Goal: Task Accomplishment & Management: Manage account settings

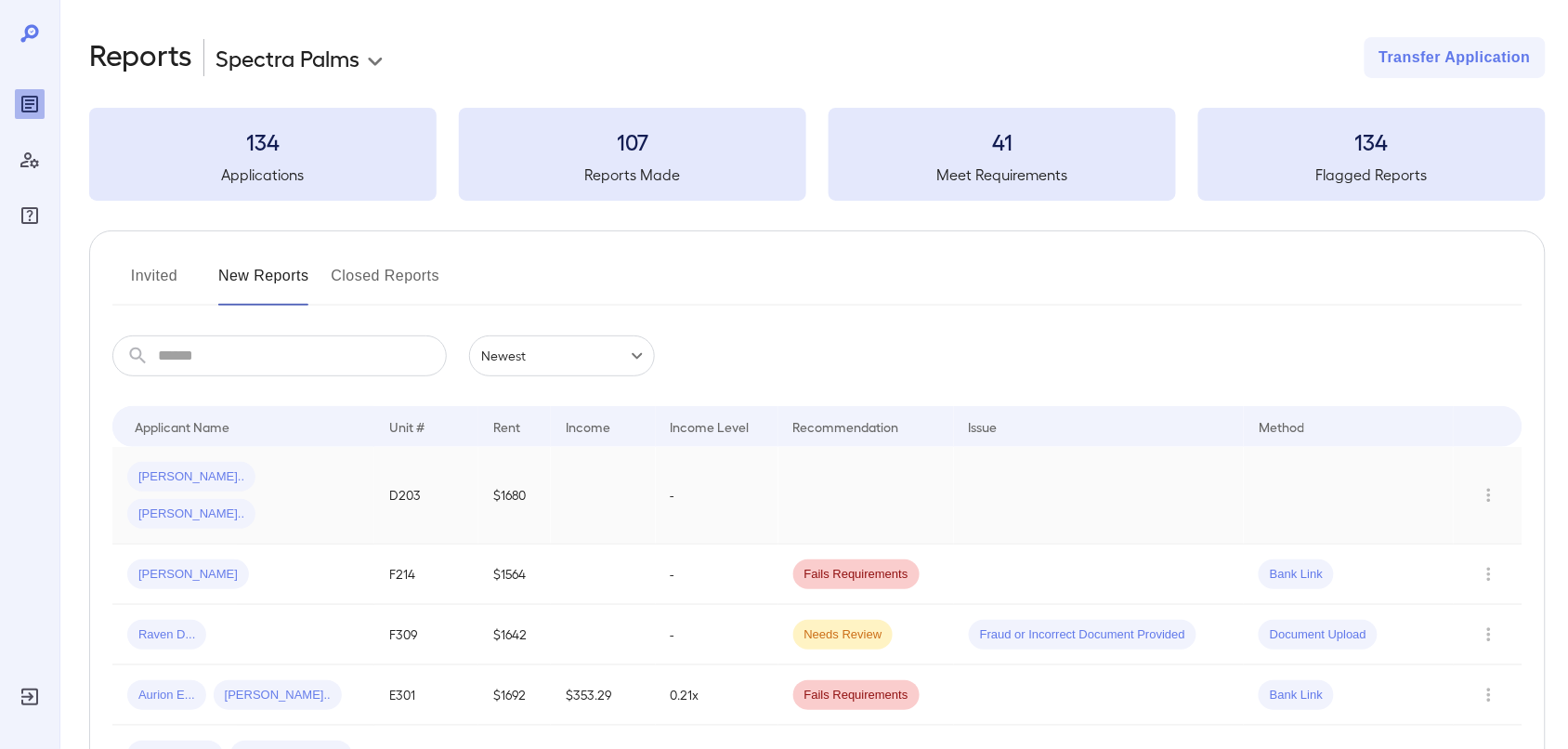
click at [586, 480] on td at bounding box center [603, 495] width 105 height 97
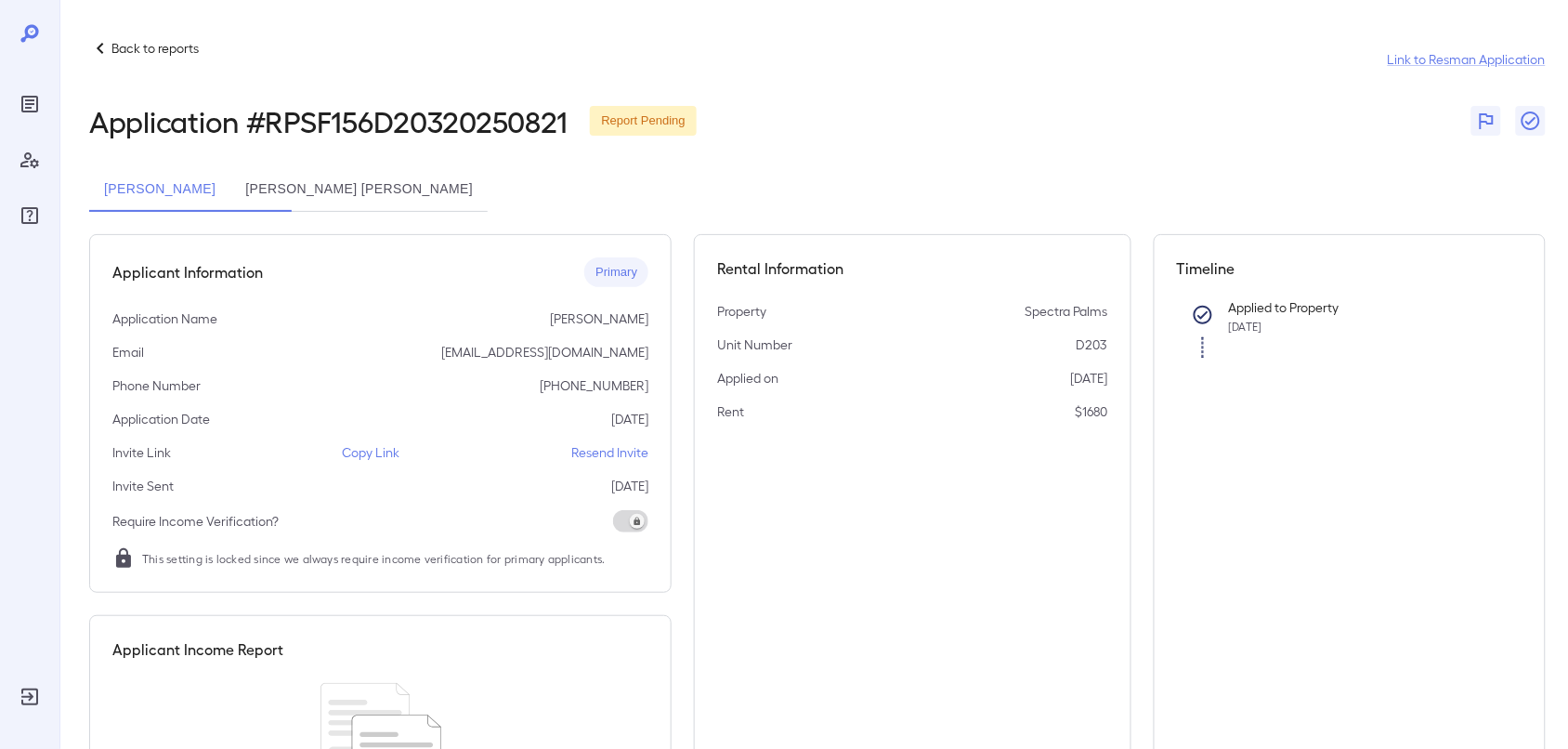
click at [620, 525] on span at bounding box center [631, 520] width 35 height 23
click at [625, 520] on span at bounding box center [631, 520] width 35 height 23
click at [588, 455] on p "Resend Invite" at bounding box center [610, 452] width 78 height 19
click at [108, 38] on icon at bounding box center [100, 48] width 23 height 23
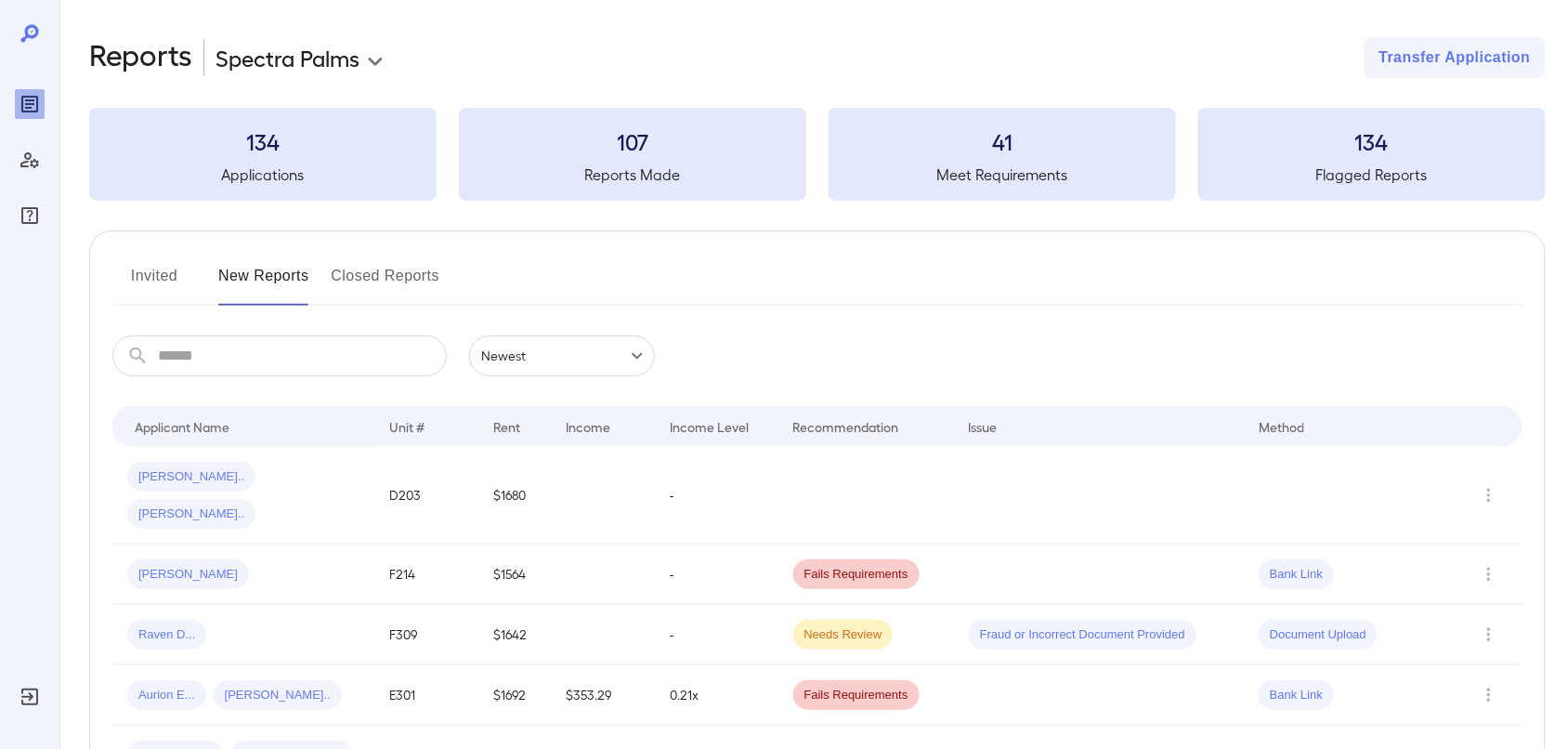
click at [167, 279] on button "Invited" at bounding box center [153, 283] width 83 height 44
